Goal: Check status

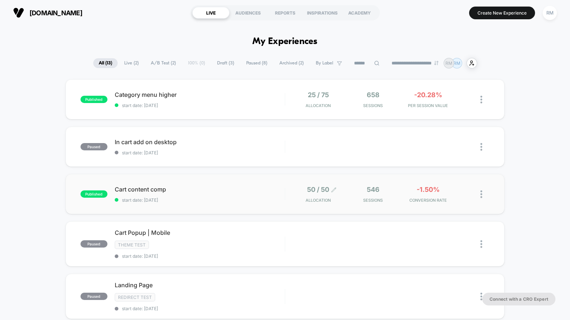
click at [317, 202] on span "Allocation" at bounding box center [318, 200] width 25 height 5
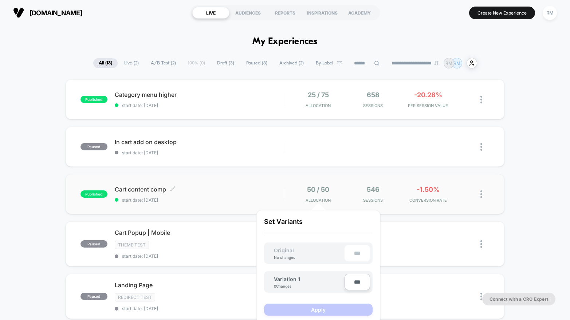
click at [239, 192] on span "Cart content comp Click to edit experience details" at bounding box center [200, 189] width 170 height 7
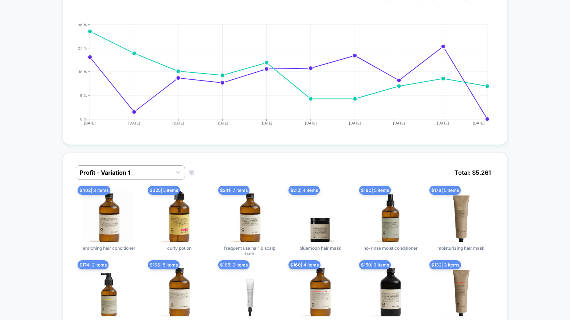
scroll to position [346, 0]
